Goal: Transaction & Acquisition: Purchase product/service

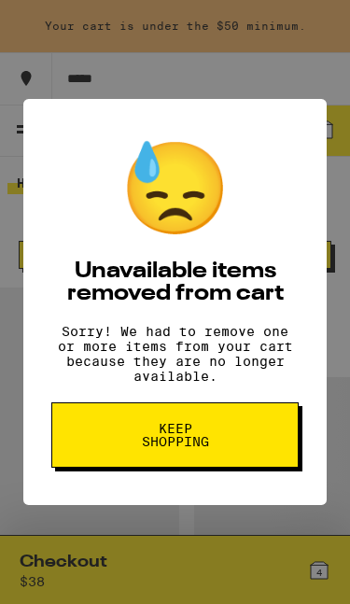
click at [126, 455] on button "Keep Shopping" at bounding box center [174, 434] width 247 height 65
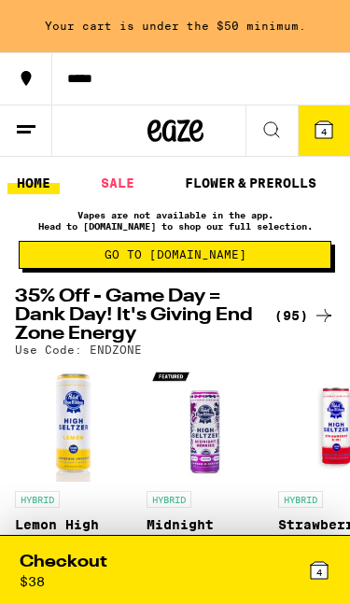
click at [292, 327] on div "(95)" at bounding box center [305, 315] width 61 height 22
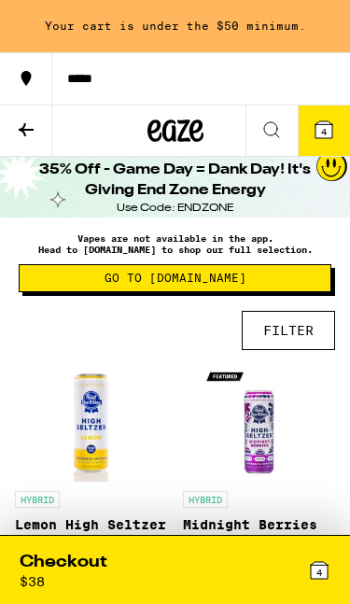
click at [294, 344] on button "FILTER" at bounding box center [288, 330] width 93 height 39
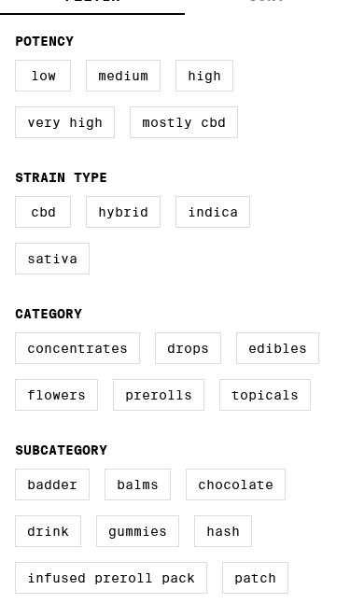
scroll to position [203, 0]
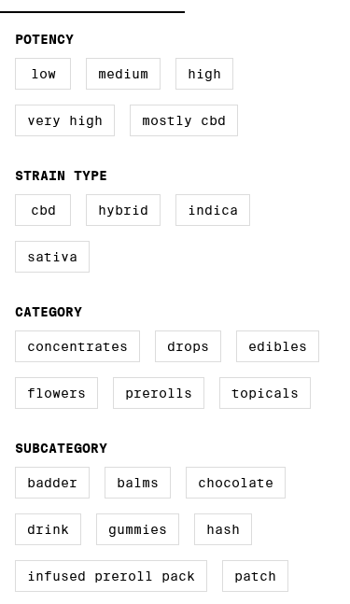
click at [236, 362] on label "Edibles" at bounding box center [277, 347] width 83 height 32
click at [0, 0] on input "Edibles" at bounding box center [0, 0] width 0 height 0
checkbox input "true"
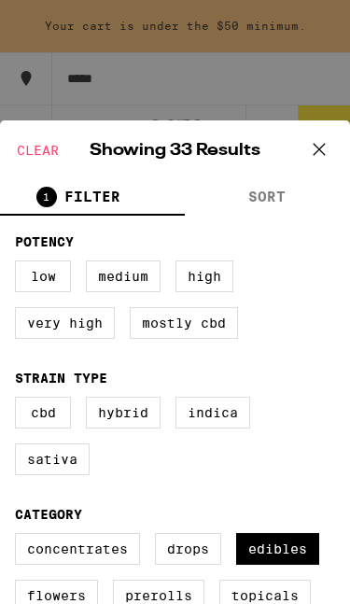
click at [325, 144] on icon at bounding box center [319, 149] width 28 height 28
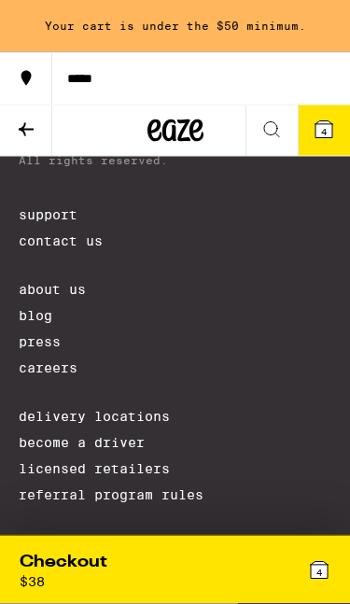
scroll to position [5290, 0]
